Goal: Register for event/course

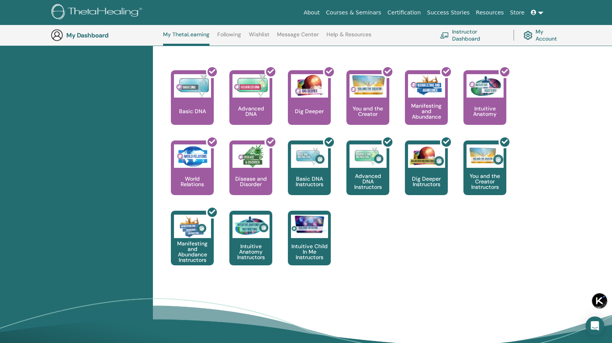
scroll to position [317, 0]
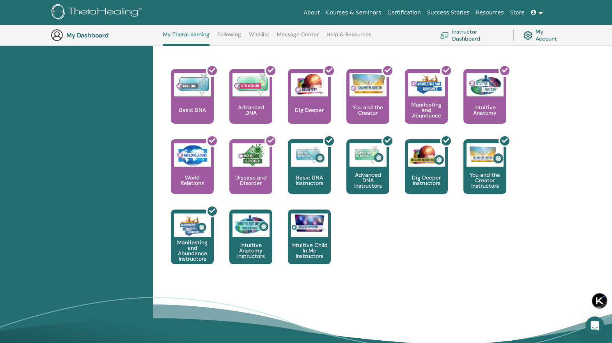
click at [243, 232] on img at bounding box center [250, 224] width 37 height 23
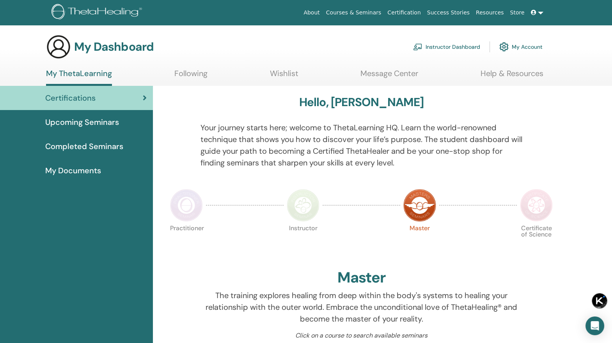
click at [63, 127] on span "Upcoming Seminars" at bounding box center [82, 122] width 74 height 12
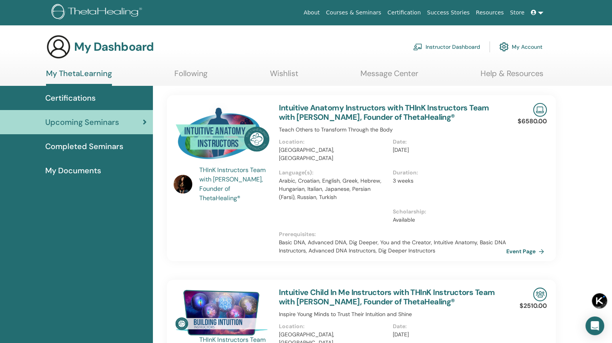
click at [236, 153] on img at bounding box center [222, 135] width 96 height 65
click at [510, 245] on link "Event Page" at bounding box center [526, 251] width 41 height 12
